Goal: Information Seeking & Learning: Learn about a topic

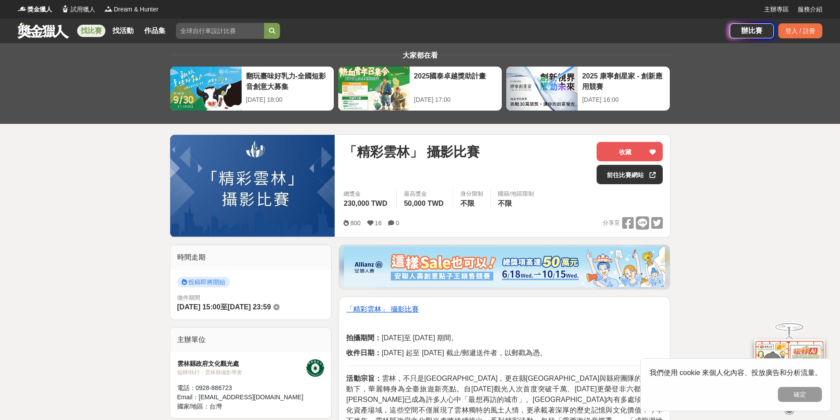
click at [145, 47] on div "大家都在看 翻玩臺味好乳力-全國短影音創意大募集 [DATE] 18:00 2025國泰卓越獎助計畫 [DATE] 17:00 2025 康寧創星家 - 創新…" at bounding box center [420, 83] width 840 height 81
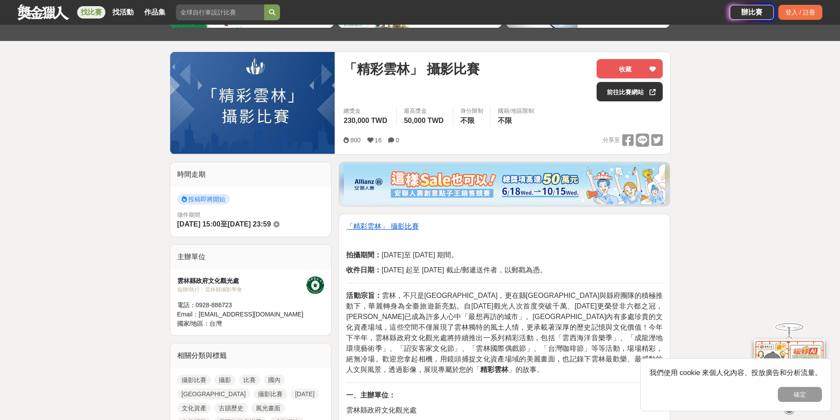
scroll to position [44, 0]
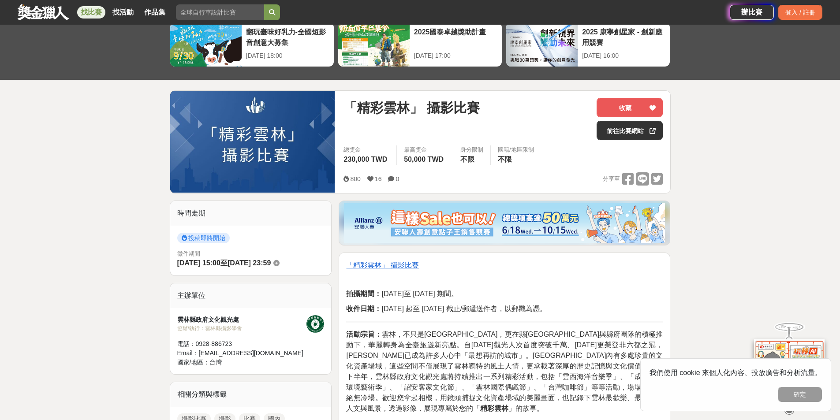
click at [357, 109] on span "「精彩雲林」 攝影比賽" at bounding box center [412, 108] width 136 height 20
drag, startPoint x: 357, startPoint y: 109, endPoint x: 373, endPoint y: 109, distance: 16.3
click at [369, 109] on span "「精彩雲林」 攝影比賽" at bounding box center [412, 108] width 136 height 20
